Goal: Transaction & Acquisition: Purchase product/service

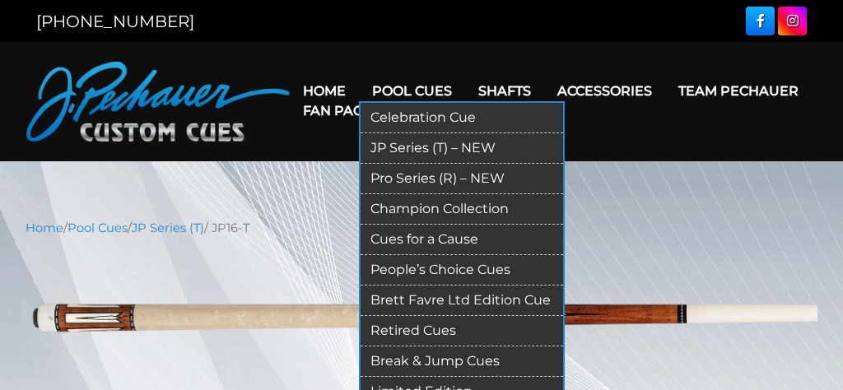
click at [421, 209] on link "Champion Collection" at bounding box center [461, 209] width 202 height 30
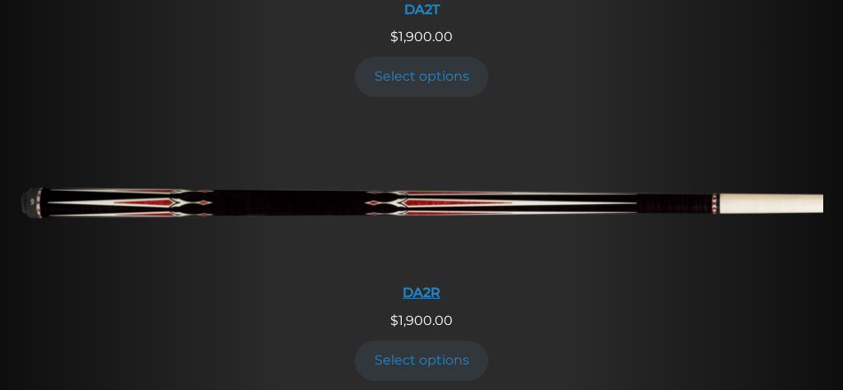
scroll to position [2259, 0]
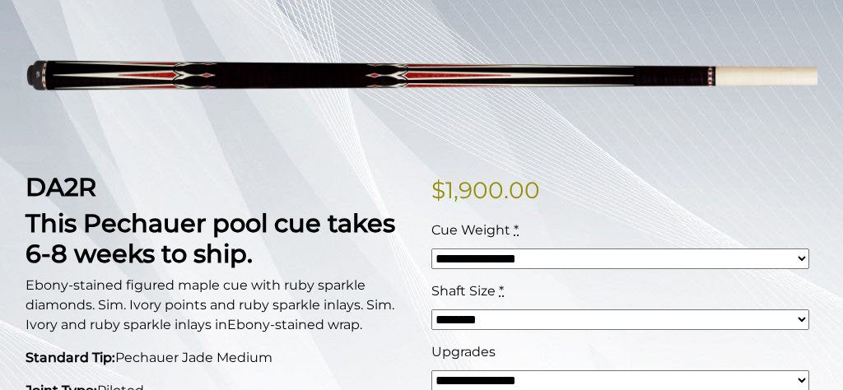
scroll to position [260, 0]
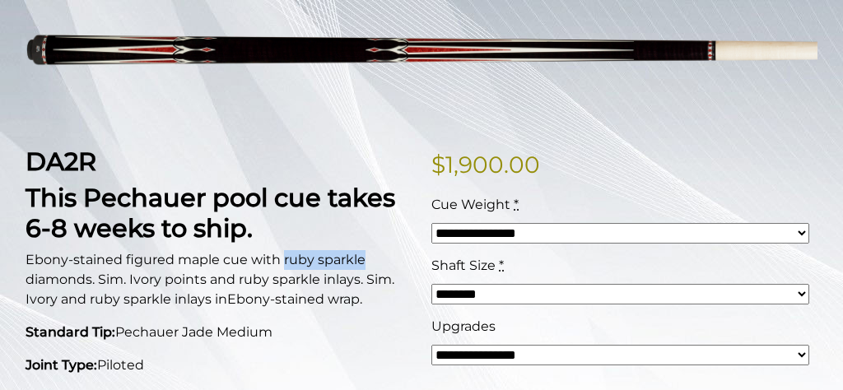
drag, startPoint x: 281, startPoint y: 261, endPoint x: 362, endPoint y: 253, distance: 81.8
click at [362, 253] on span "Ebony-stained figured maple cue with ruby sparkle diamonds. Sim. Ivory points a…" at bounding box center [210, 279] width 369 height 55
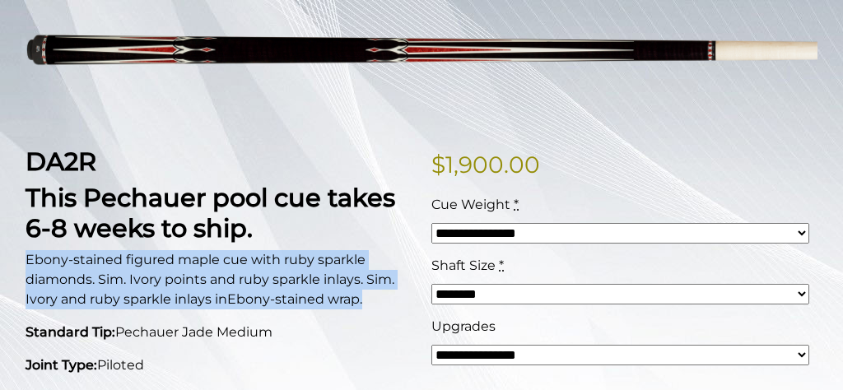
drag, startPoint x: 27, startPoint y: 258, endPoint x: 378, endPoint y: 306, distance: 353.8
click at [378, 306] on p "Ebony-stained figured maple cue with ruby sparkle diamonds. Sim. Ivory points a…" at bounding box center [219, 279] width 386 height 59
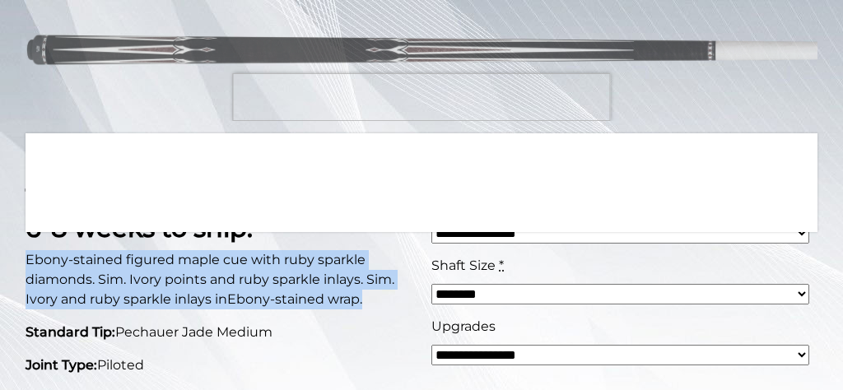
click at [421, 98] on img at bounding box center [422, 55] width 792 height 132
